Goal: Connect with others: Connect with others

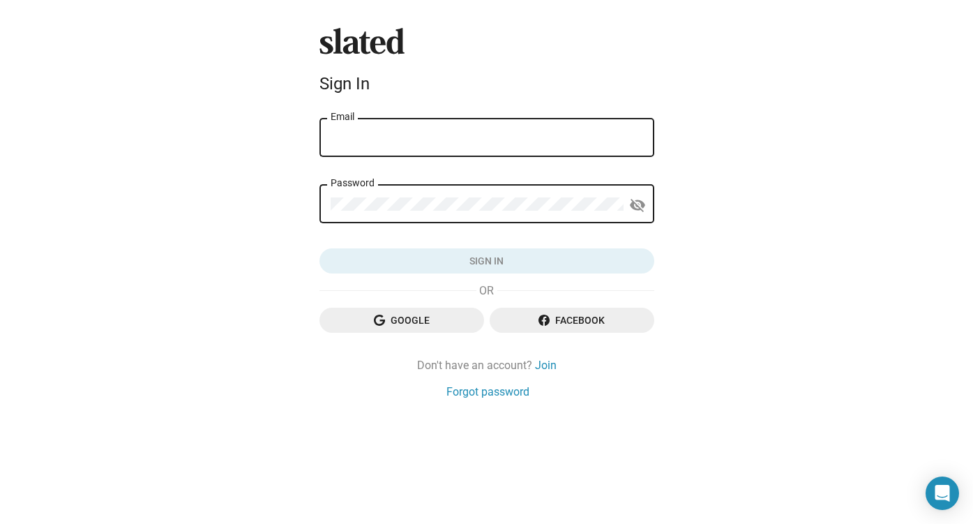
type input "[EMAIL_ADDRESS][DOMAIN_NAME]"
click at [486, 262] on button "Sign in" at bounding box center [487, 260] width 335 height 25
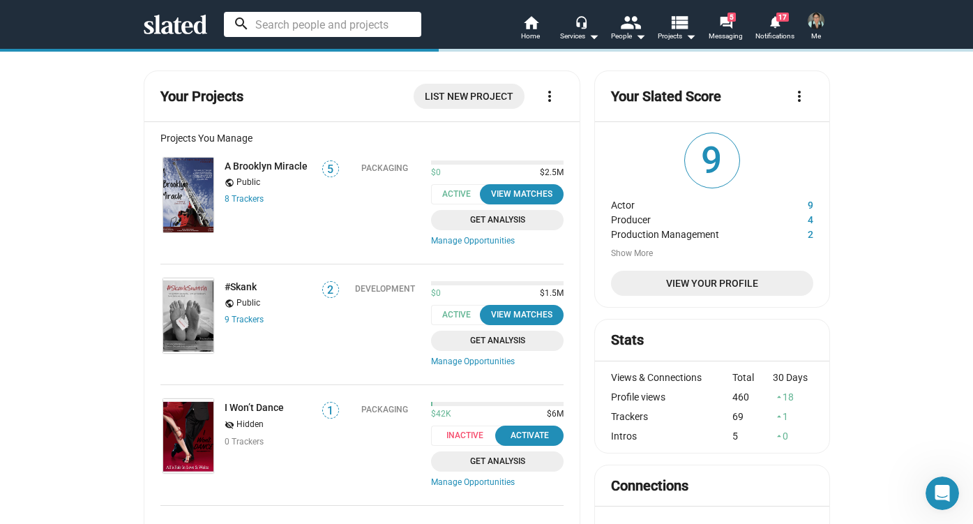
click at [267, 22] on input at bounding box center [322, 24] width 197 height 25
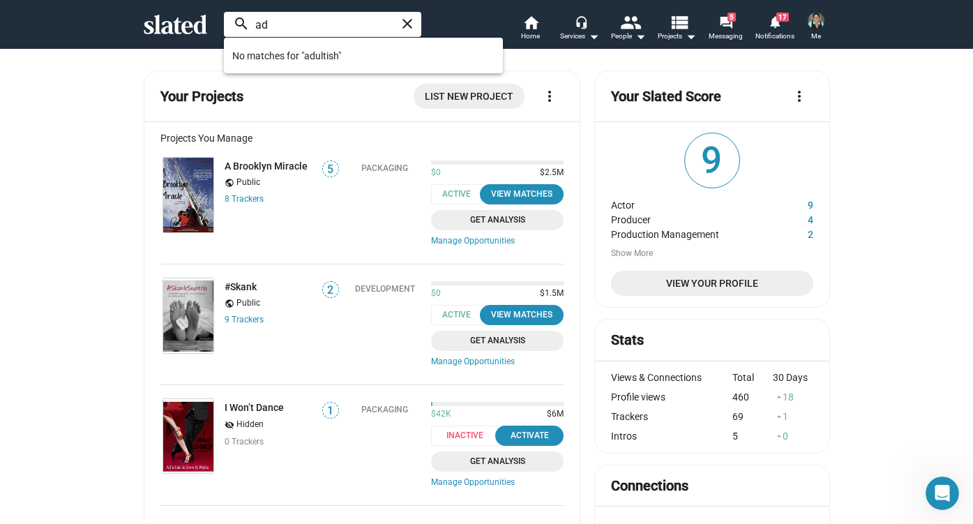
type input "a"
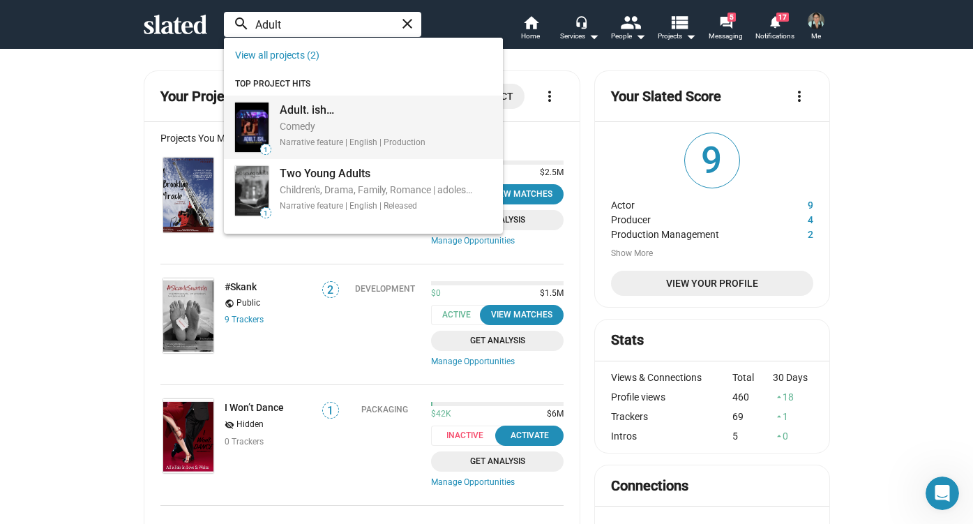
type input "Adult"
click at [310, 120] on div "Comedy" at bounding box center [353, 127] width 146 height 15
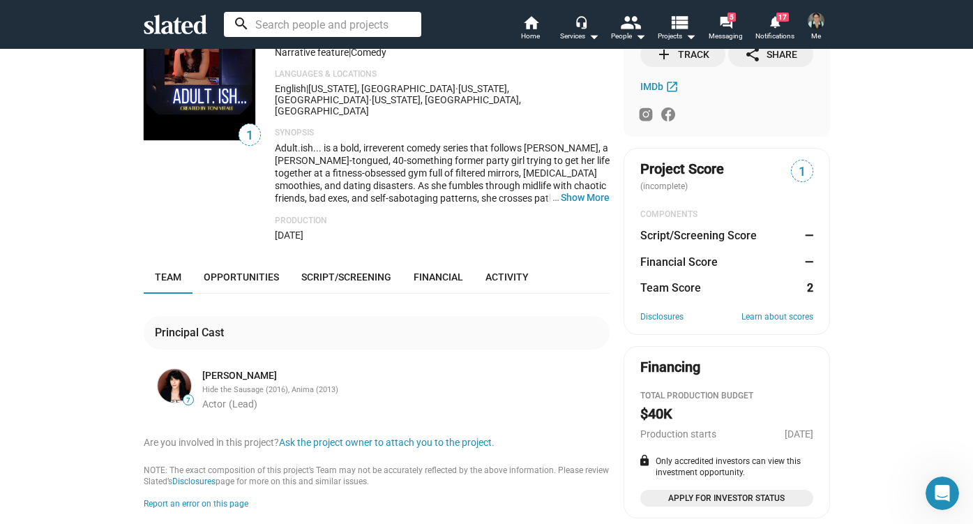
scroll to position [81, 0]
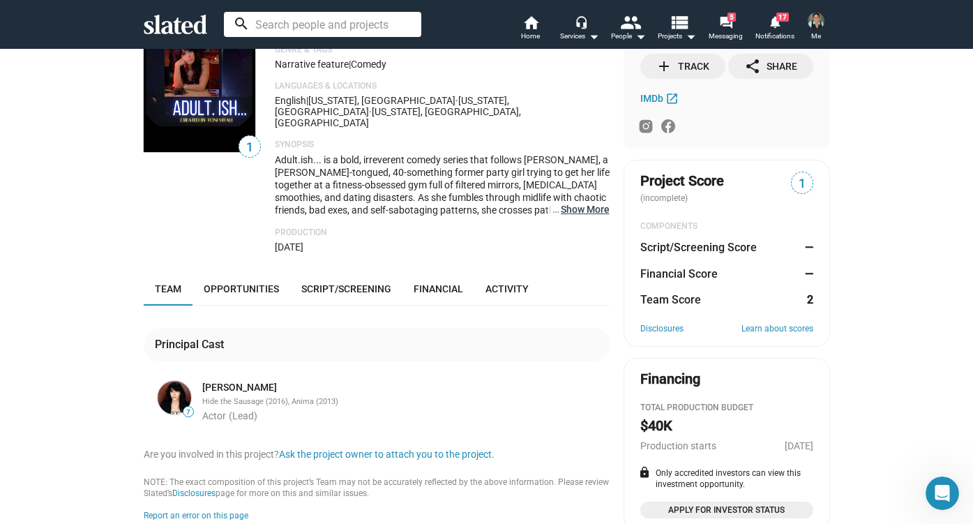
click at [578, 203] on button "… Show More" at bounding box center [585, 209] width 49 height 13
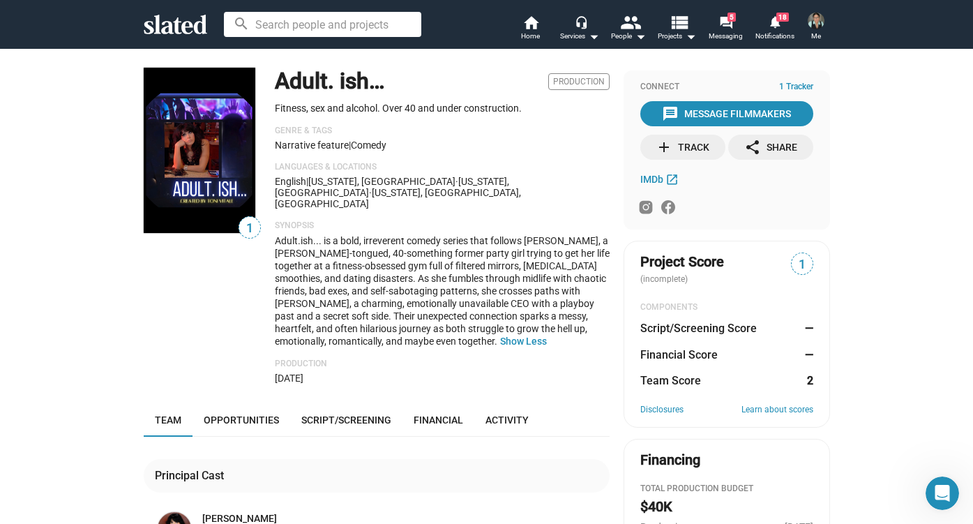
scroll to position [0, 0]
click at [693, 145] on div "add Track" at bounding box center [683, 147] width 54 height 25
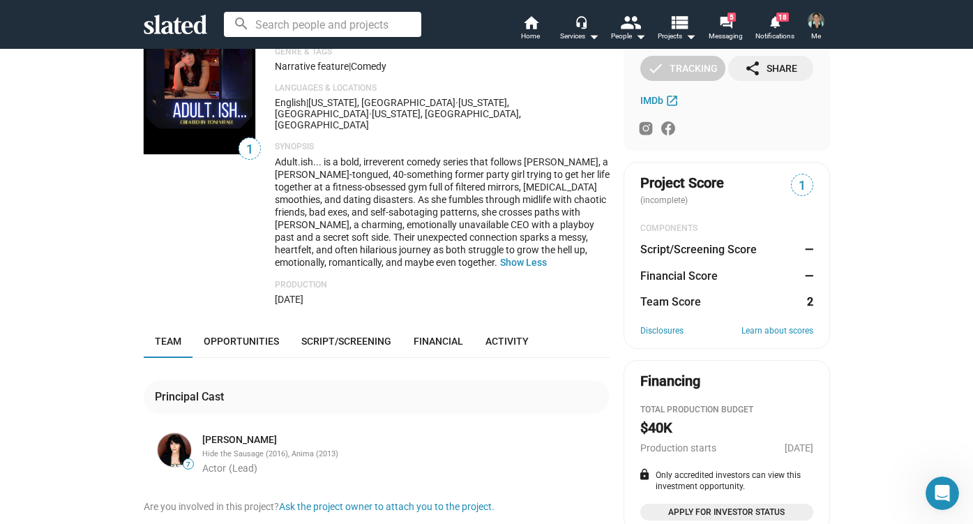
scroll to position [98, 0]
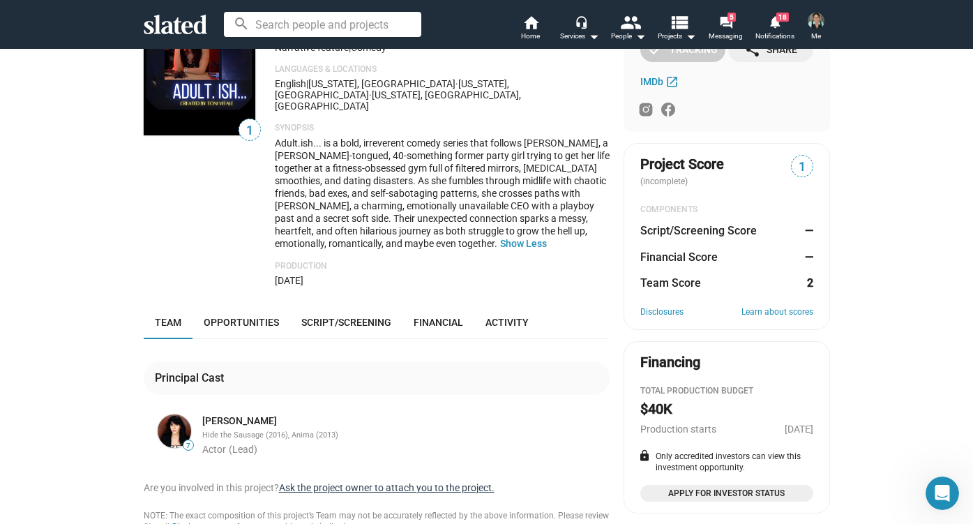
click at [368, 481] on button "Ask the project owner to attach you to the project." at bounding box center [387, 487] width 216 height 13
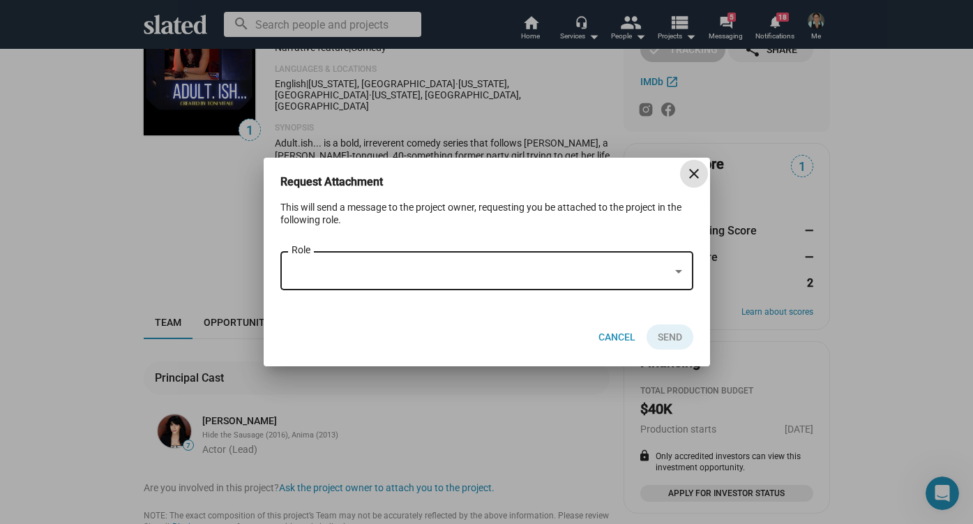
click at [366, 257] on div "Role" at bounding box center [487, 269] width 391 height 41
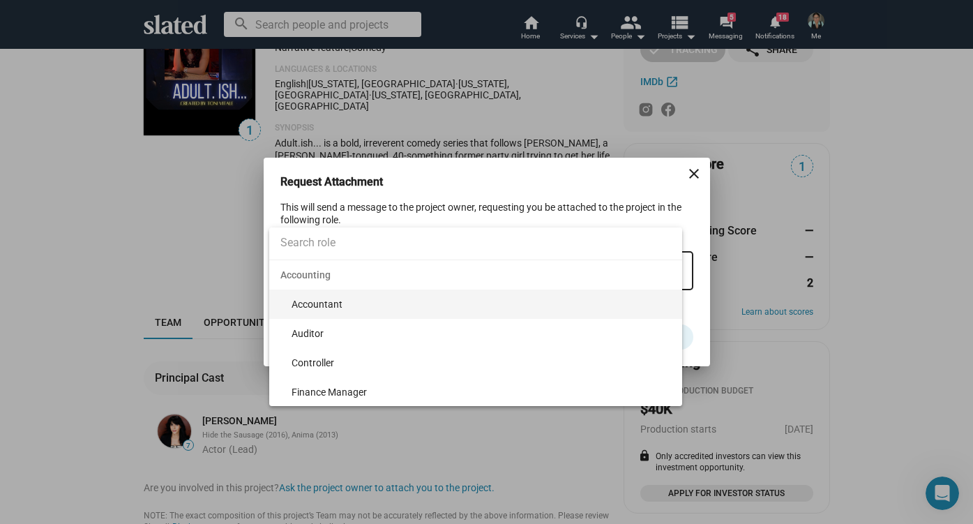
click at [357, 242] on input at bounding box center [475, 242] width 413 height 35
type input "prod"
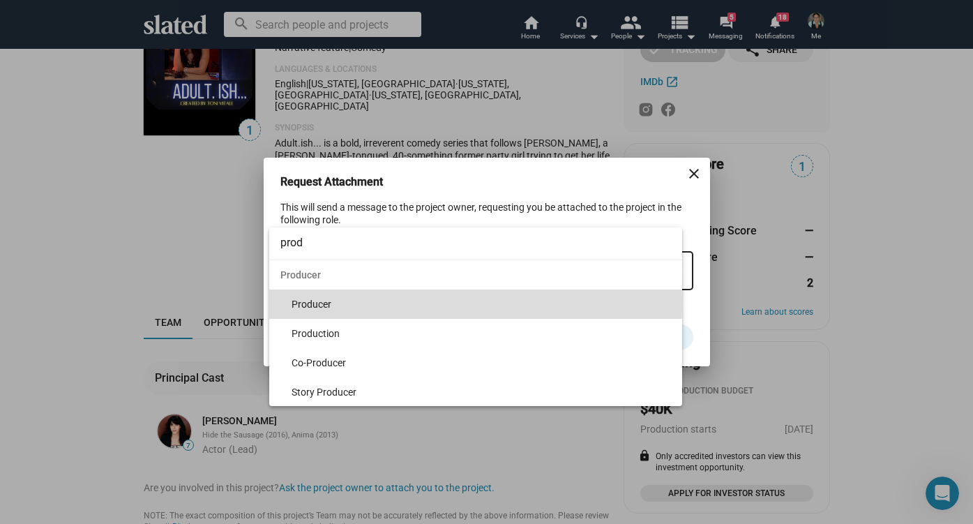
click at [331, 304] on span "Producer" at bounding box center [482, 304] width 380 height 29
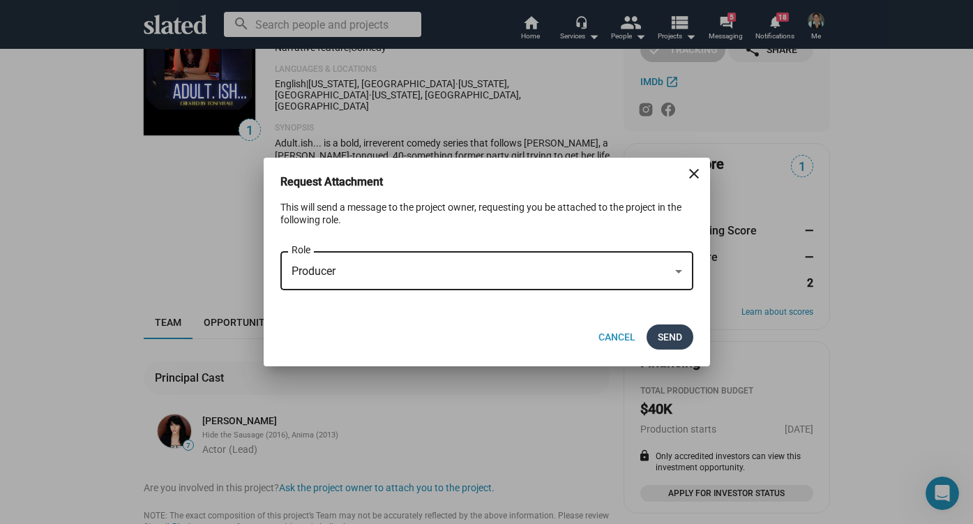
click at [670, 334] on span "Send" at bounding box center [670, 336] width 24 height 25
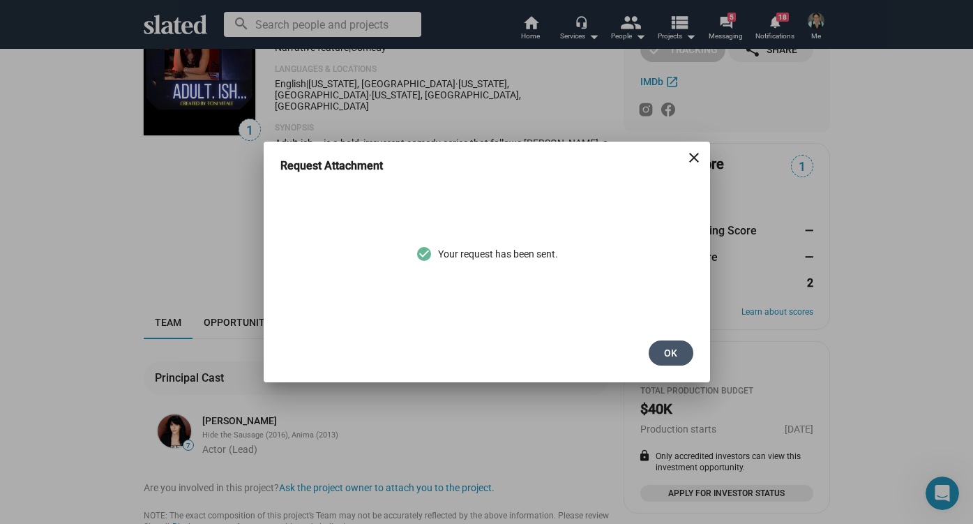
click at [667, 354] on span "Ok" at bounding box center [671, 352] width 22 height 25
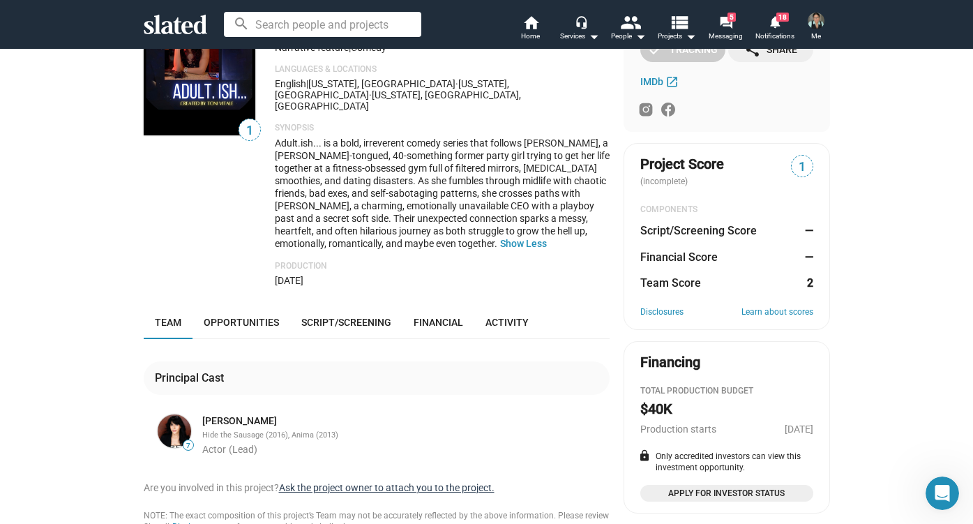
click at [398, 481] on button "Ask the project owner to attach you to the project." at bounding box center [387, 487] width 216 height 13
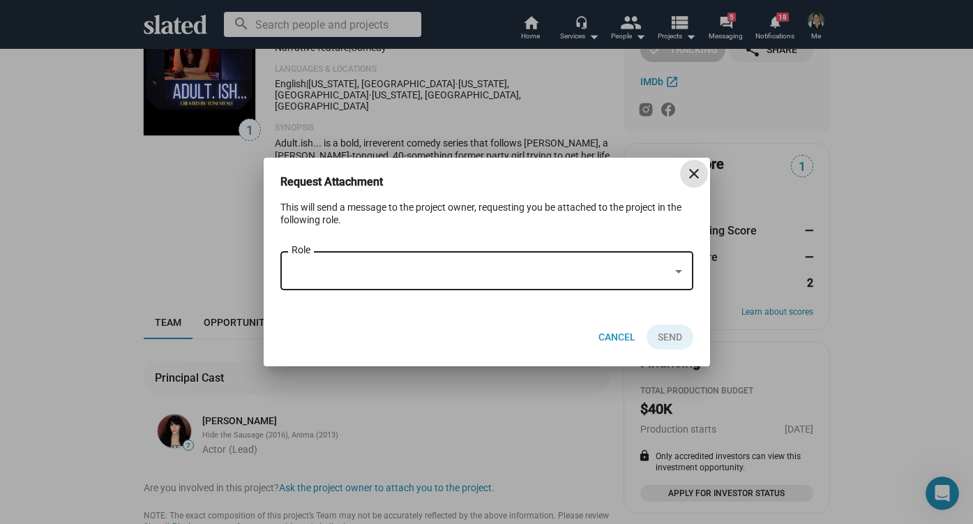
click at [400, 264] on div "Role" at bounding box center [487, 269] width 391 height 41
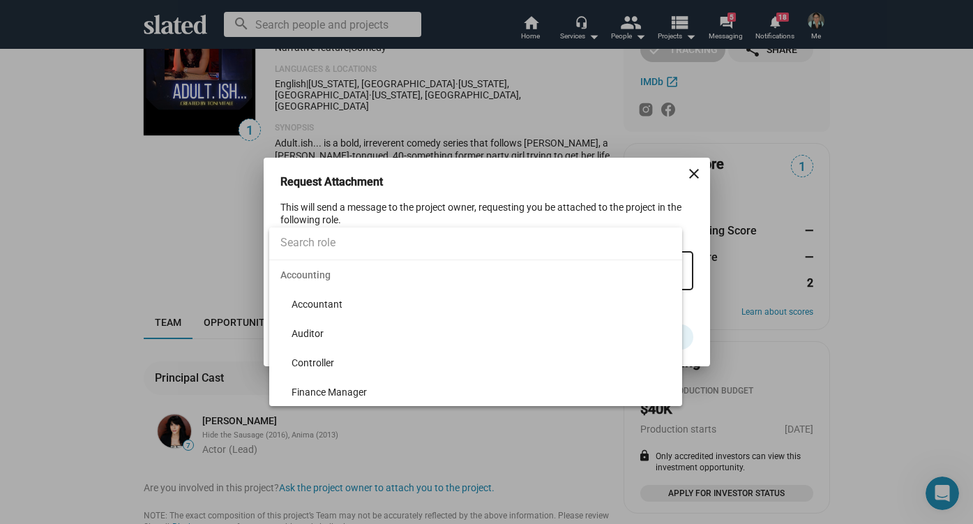
scroll to position [-1, 0]
click at [311, 237] on input at bounding box center [475, 242] width 413 height 35
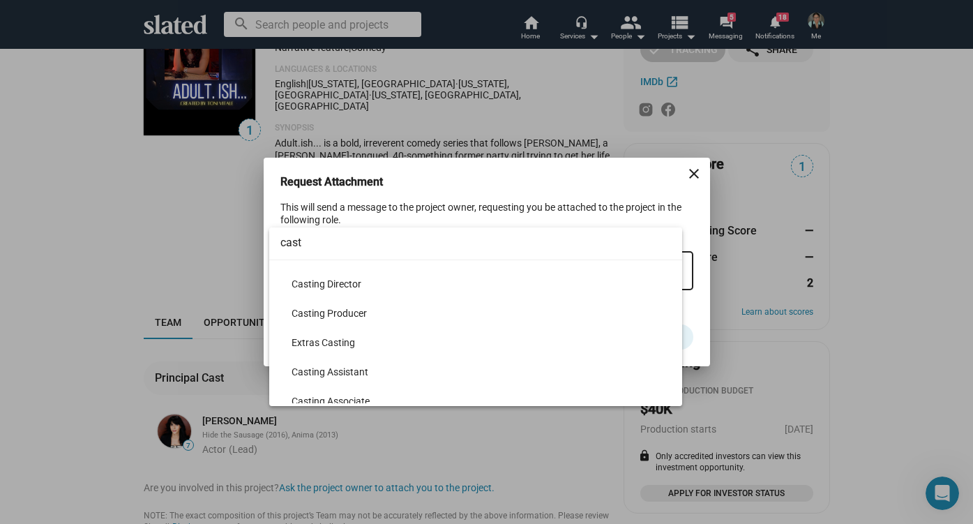
scroll to position [190, 0]
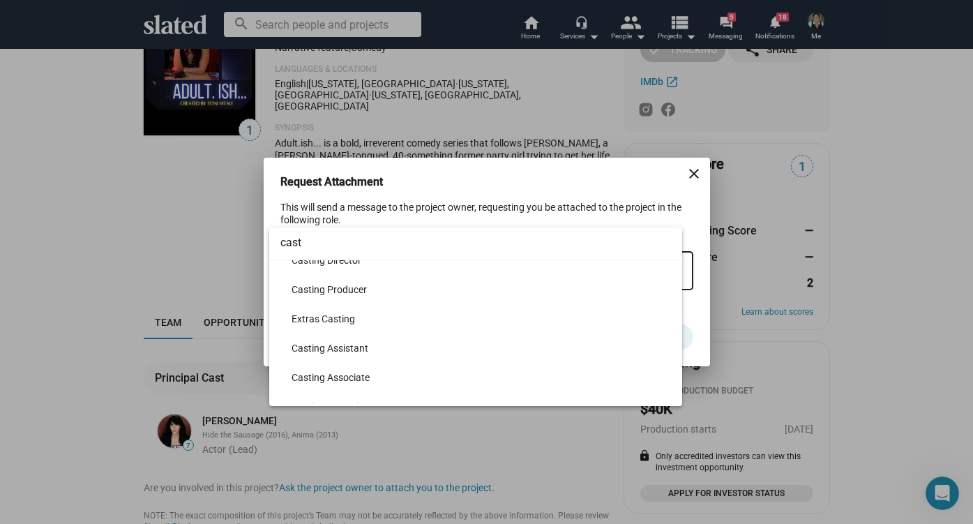
type input "cast"
click at [696, 167] on div at bounding box center [486, 262] width 973 height 524
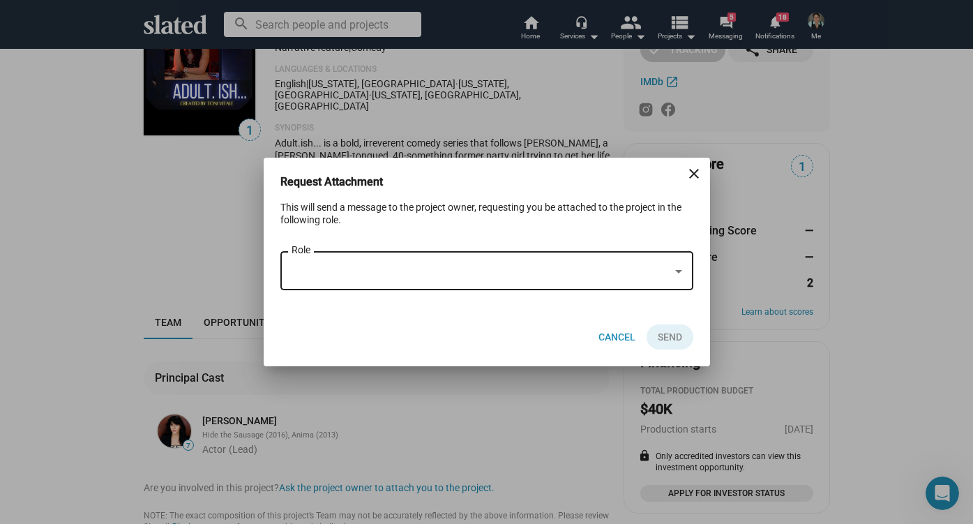
click at [696, 168] on mat-icon "close" at bounding box center [694, 173] width 17 height 17
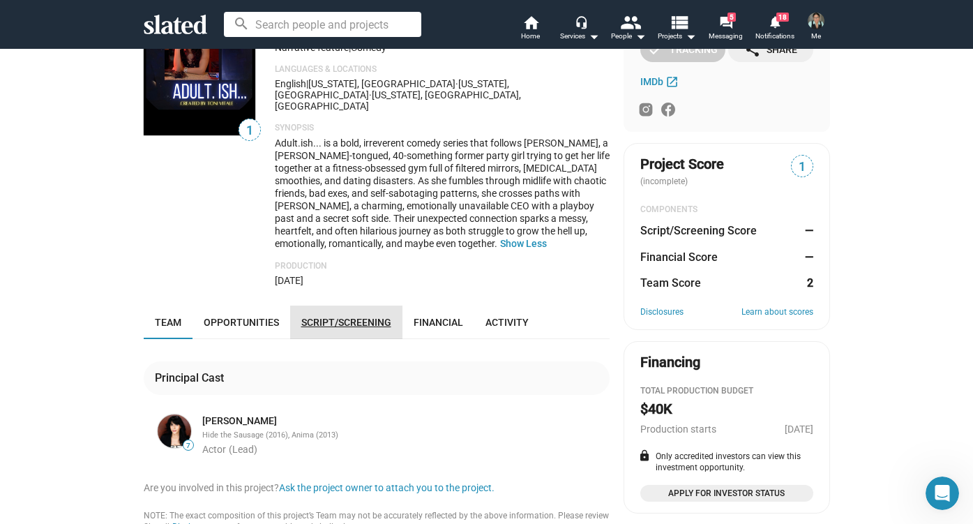
click at [347, 317] on span "Script/Screening" at bounding box center [346, 322] width 90 height 11
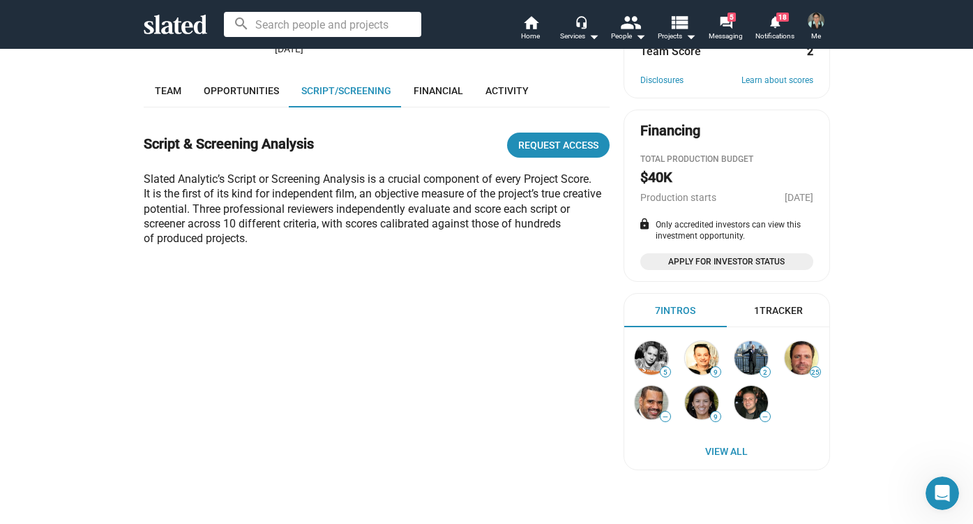
scroll to position [479, 0]
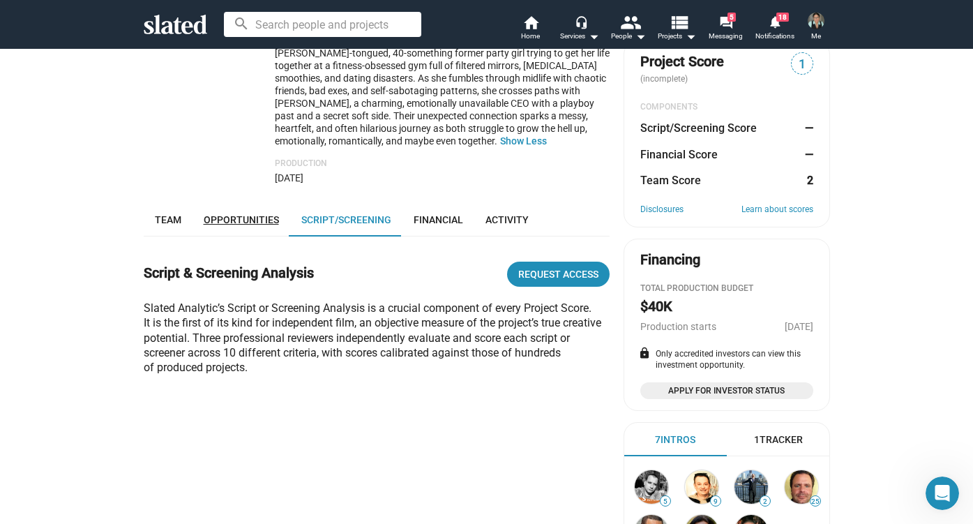
click at [246, 214] on span "Opportunities" at bounding box center [241, 219] width 75 height 11
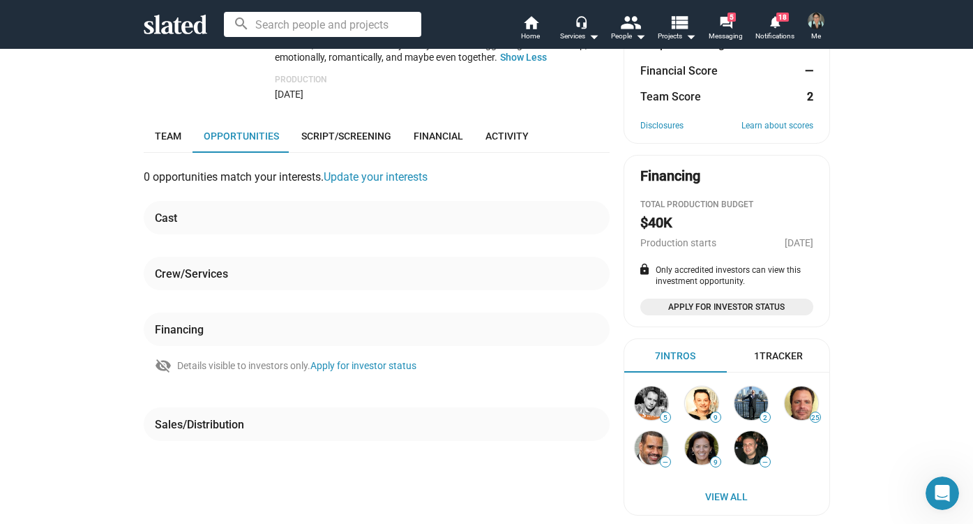
scroll to position [277, 0]
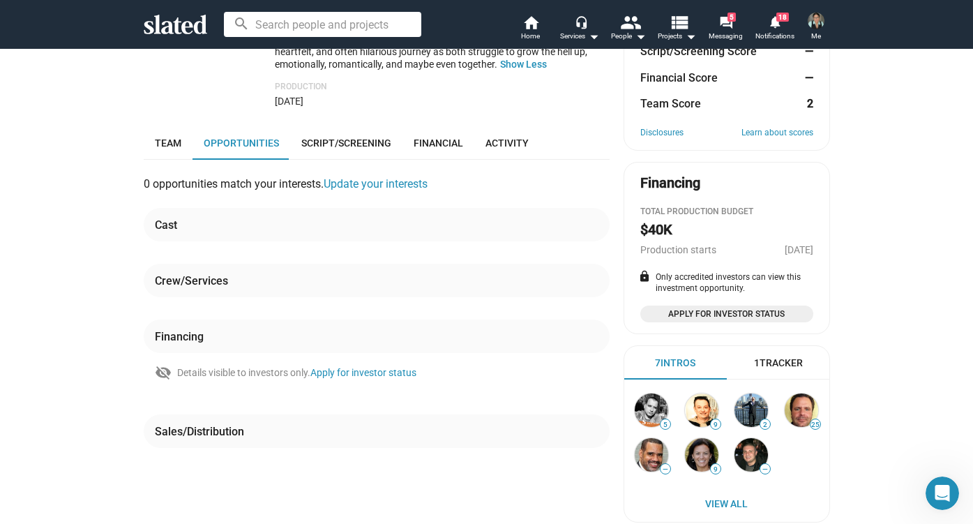
click at [165, 218] on div "Cast" at bounding box center [166, 225] width 22 height 15
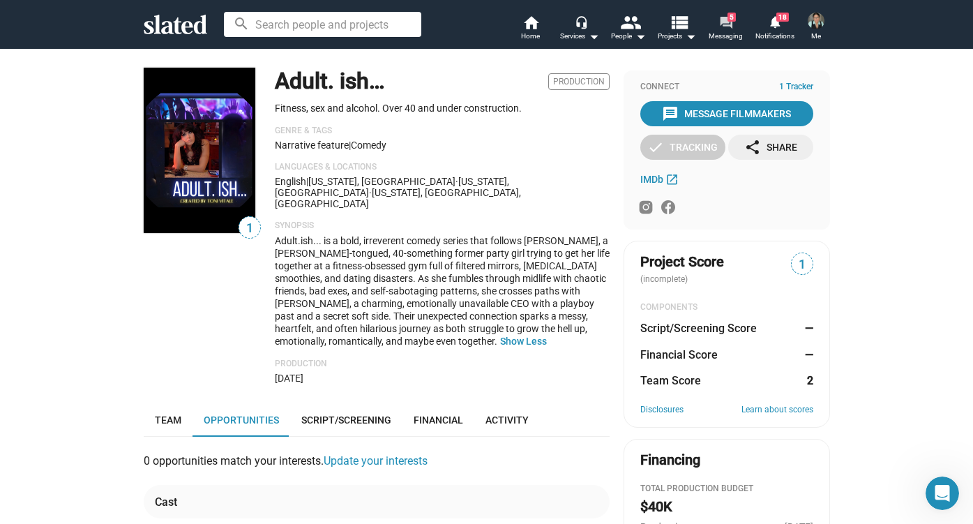
scroll to position [0, 0]
